Goal: Information Seeking & Learning: Learn about a topic

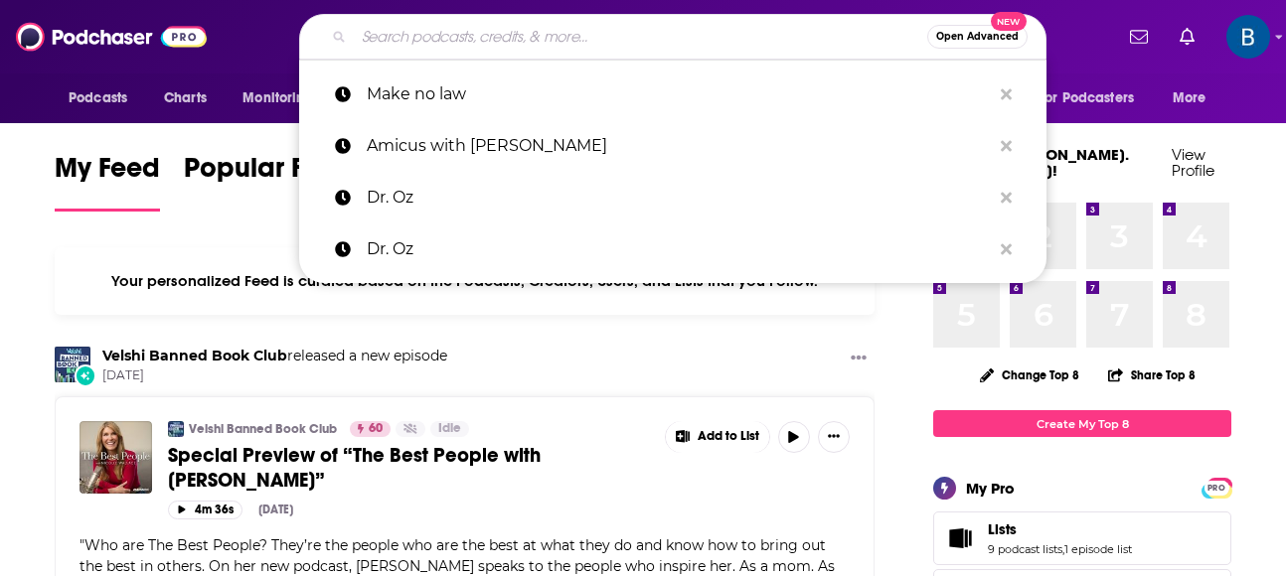
click at [485, 36] on input "Search podcasts, credits, & more..." at bounding box center [640, 37] width 573 height 32
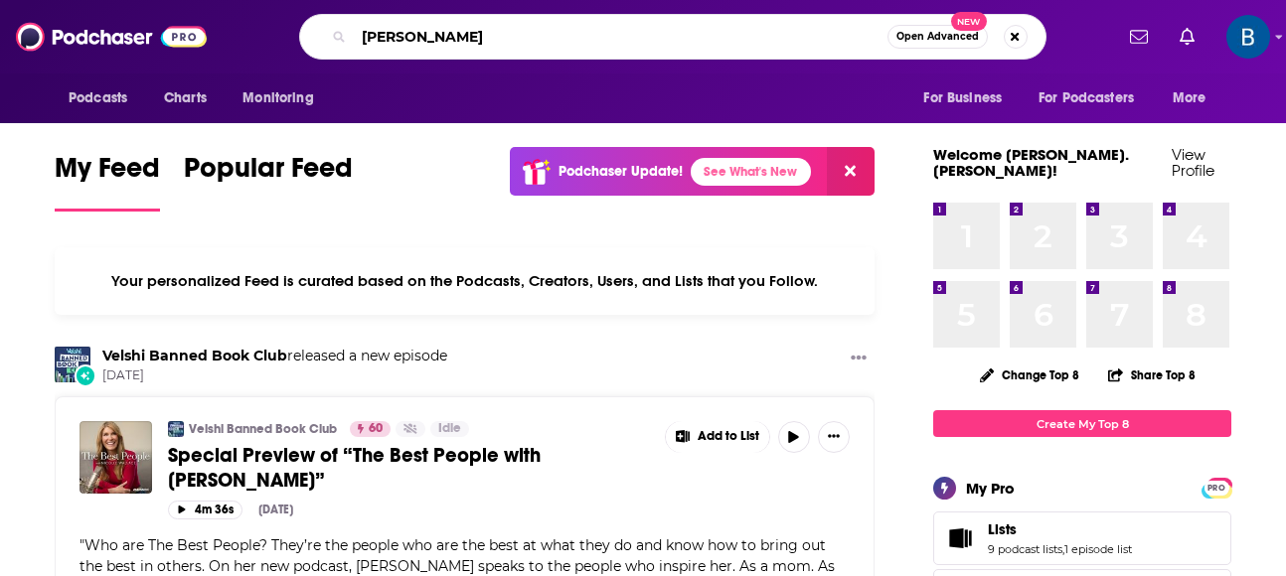
type input "[PERSON_NAME]"
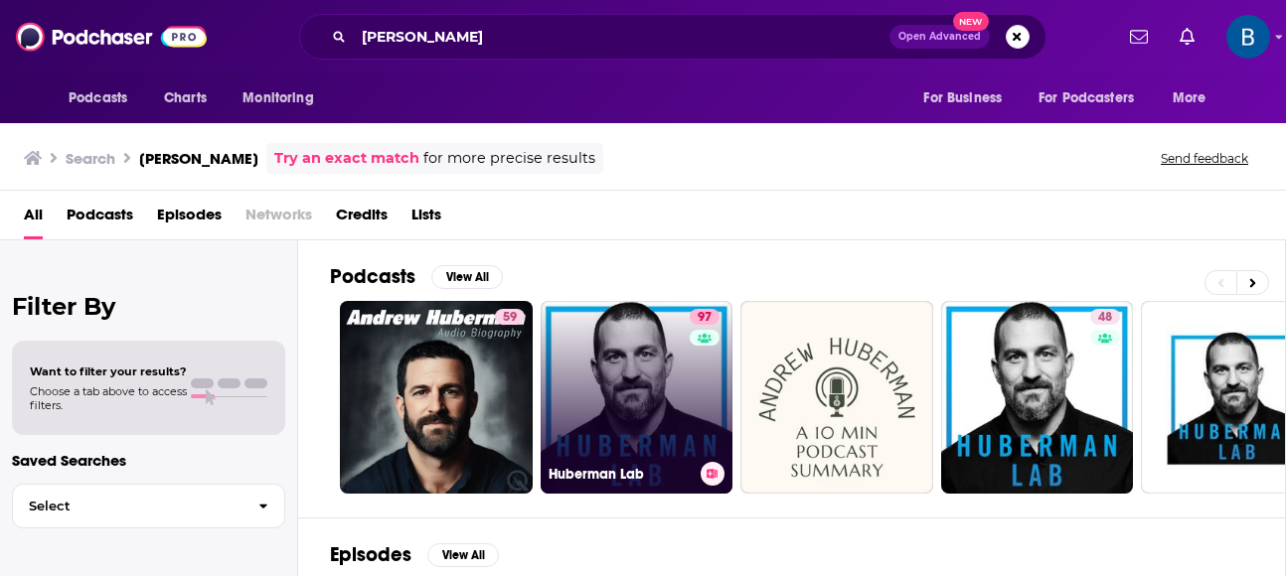
click at [620, 381] on link "97 Huberman Lab" at bounding box center [637, 397] width 193 height 193
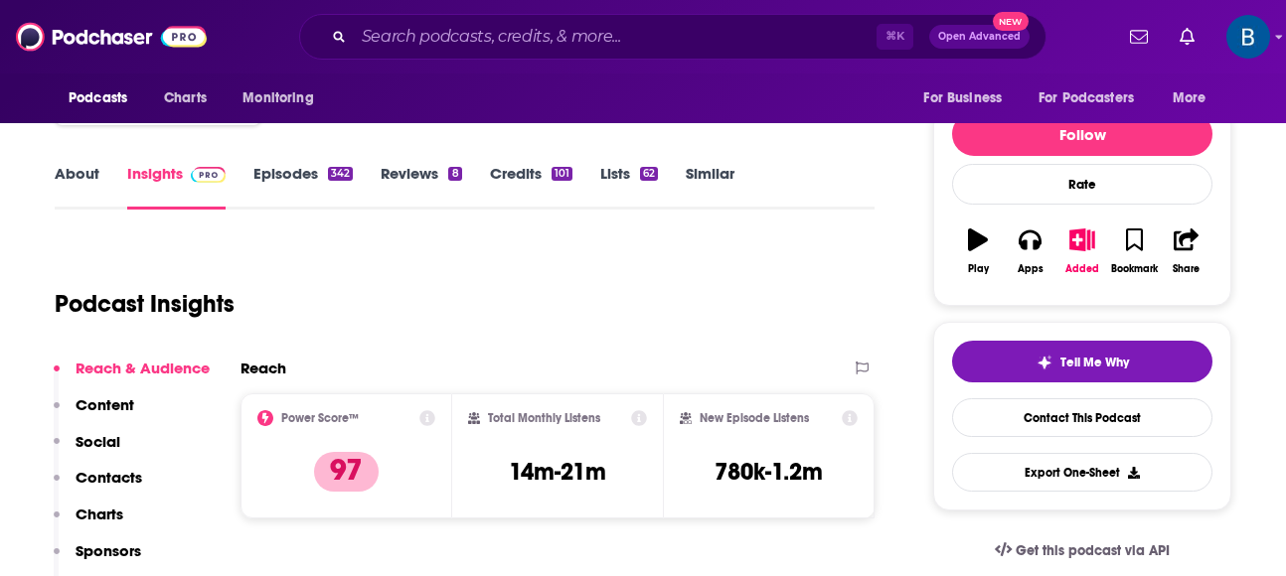
scroll to position [219, 0]
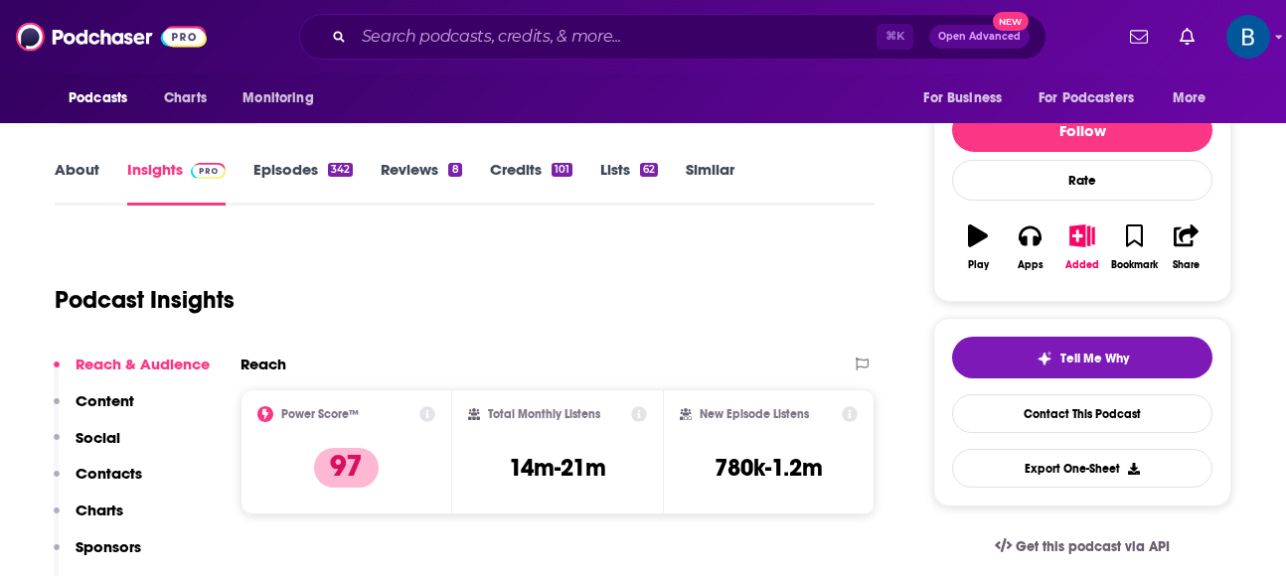
click at [104, 469] on p "Contacts" at bounding box center [109, 473] width 67 height 19
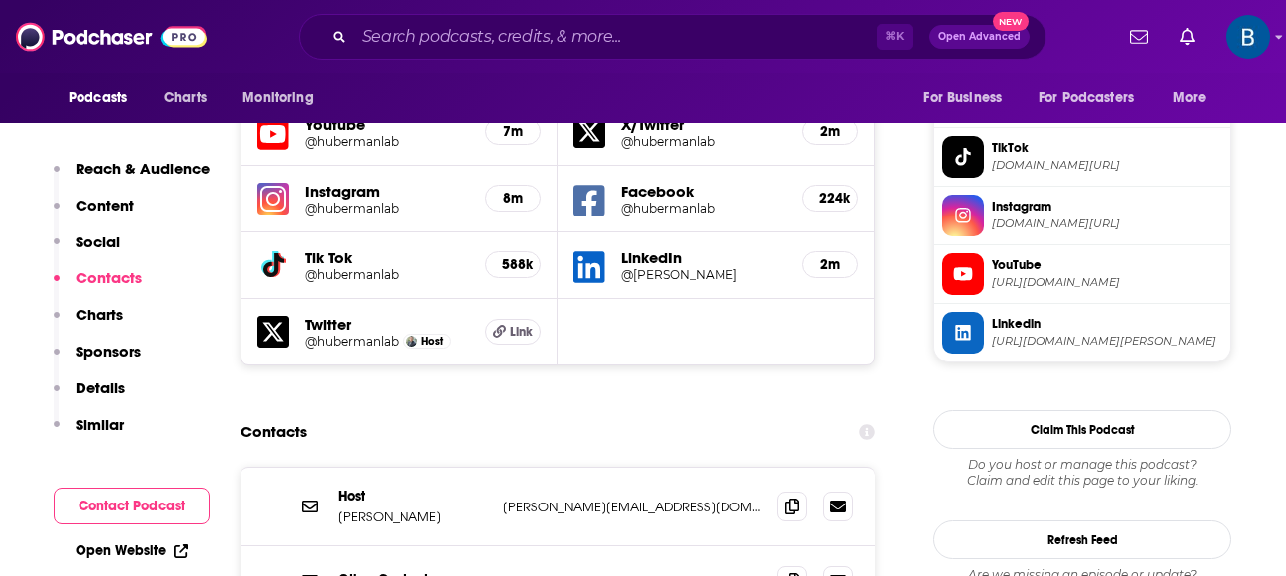
scroll to position [1795, 0]
